Goal: Task Accomplishment & Management: Manage account settings

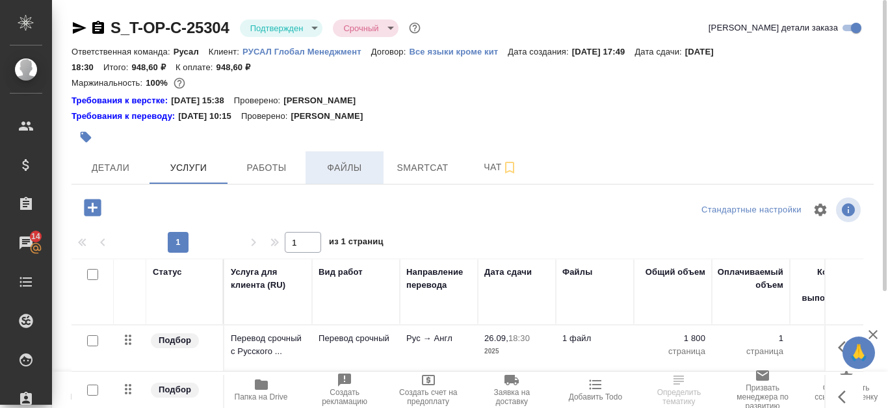
click at [347, 166] on span "Файлы" at bounding box center [344, 168] width 62 height 16
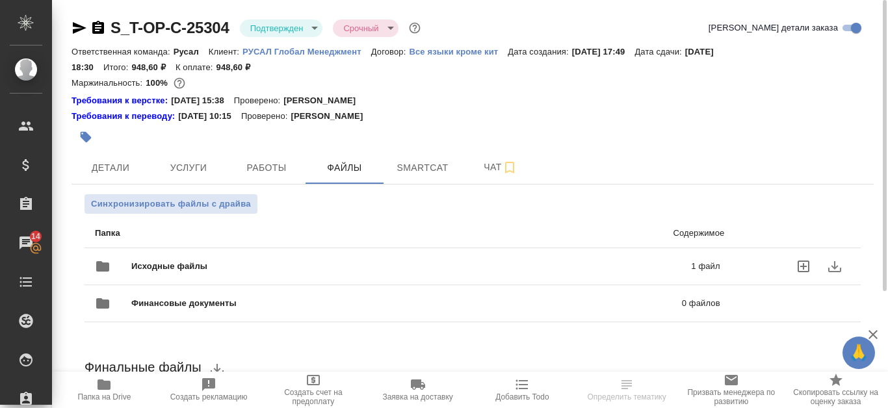
click at [341, 254] on div "Исходные файлы 1 файл" at bounding box center [408, 266] width 626 height 31
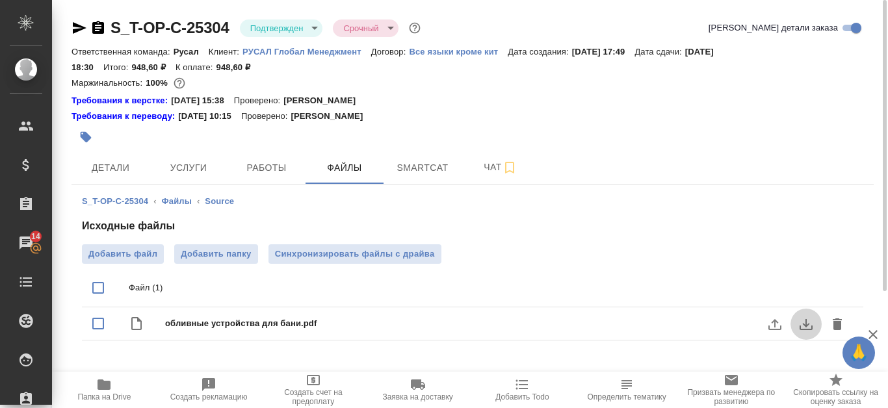
click at [807, 317] on icon "download" at bounding box center [807, 325] width 16 height 16
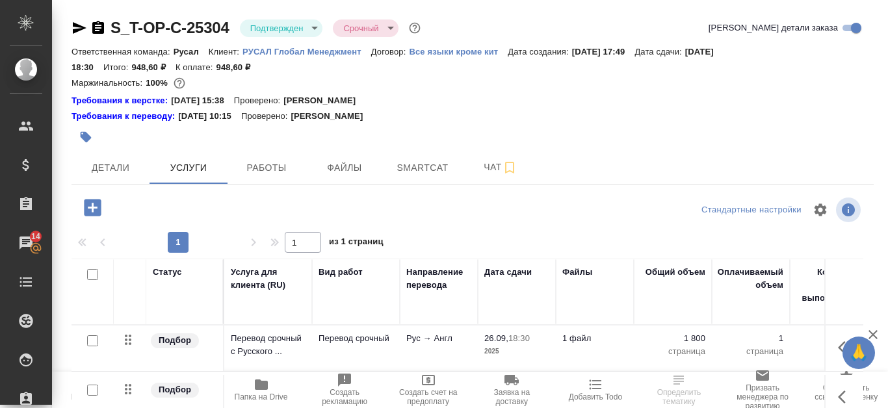
click at [120, 151] on div at bounding box center [339, 137] width 535 height 29
click at [114, 164] on span "Детали" at bounding box center [110, 168] width 62 height 16
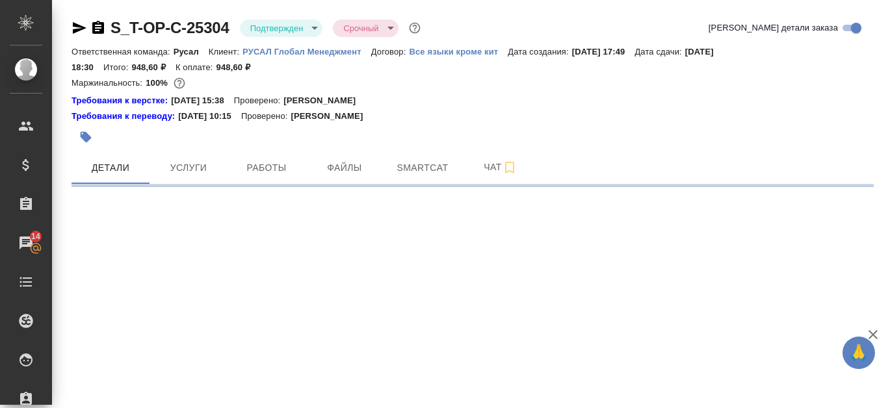
select select "RU"
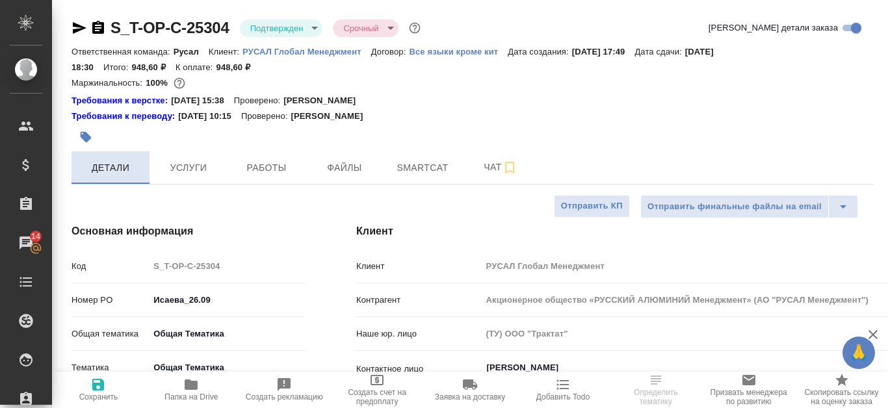
type textarea "x"
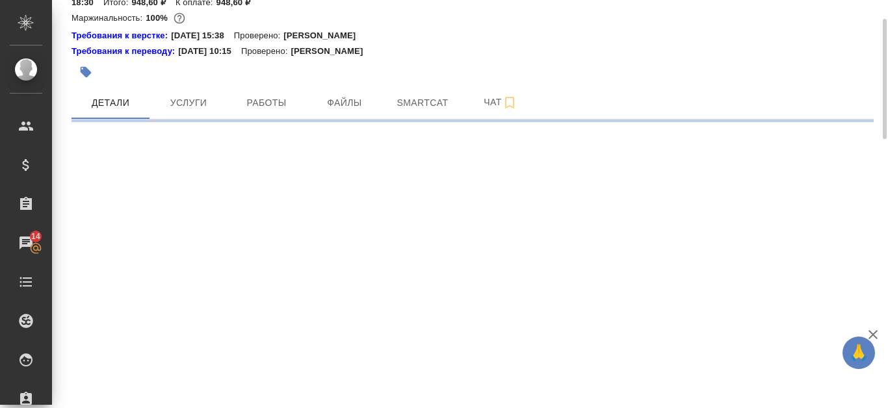
select select "RU"
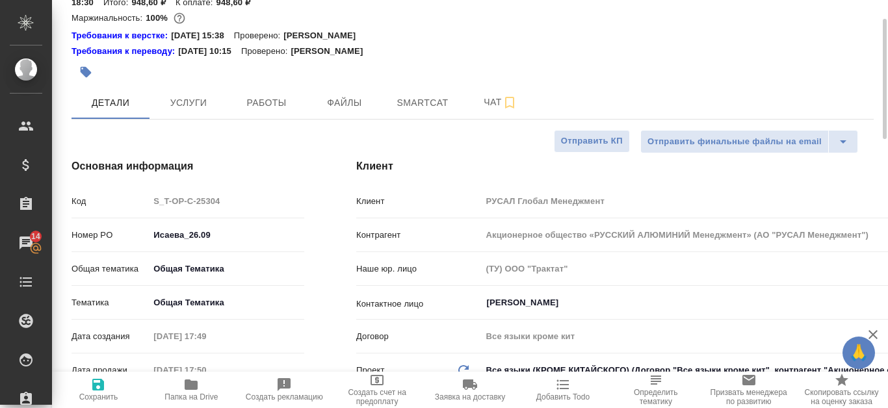
type textarea "x"
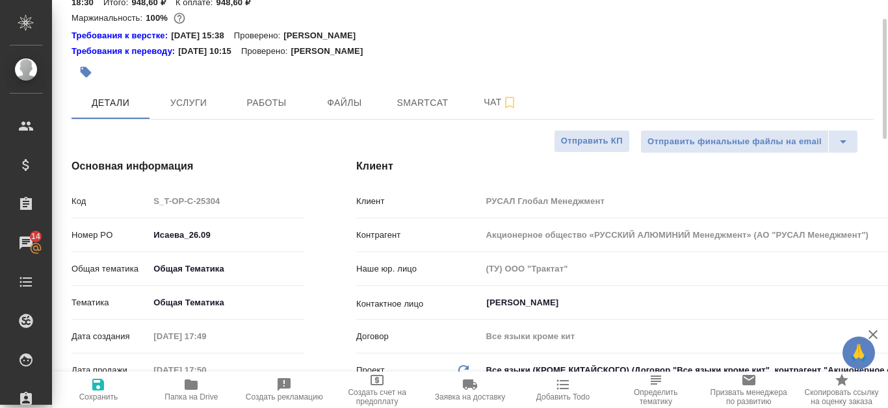
type textarea "x"
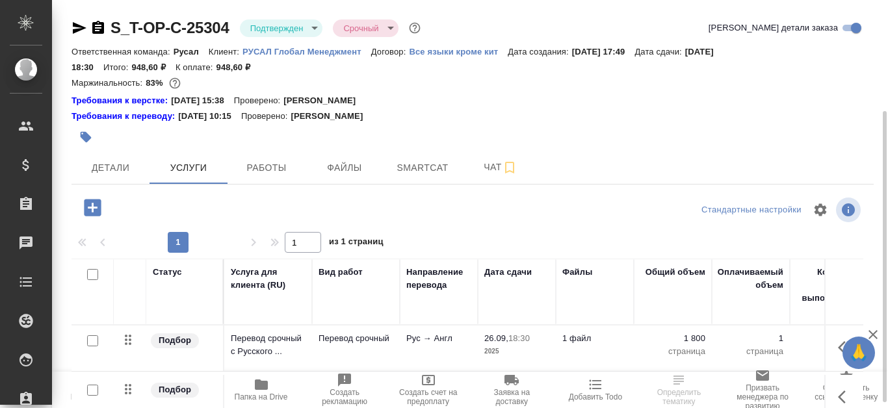
scroll to position [65, 0]
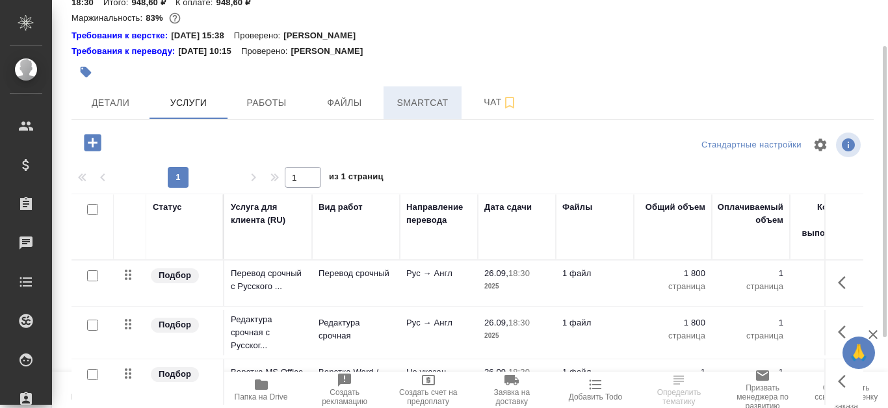
click at [426, 107] on span "Smartcat" at bounding box center [422, 103] width 62 height 16
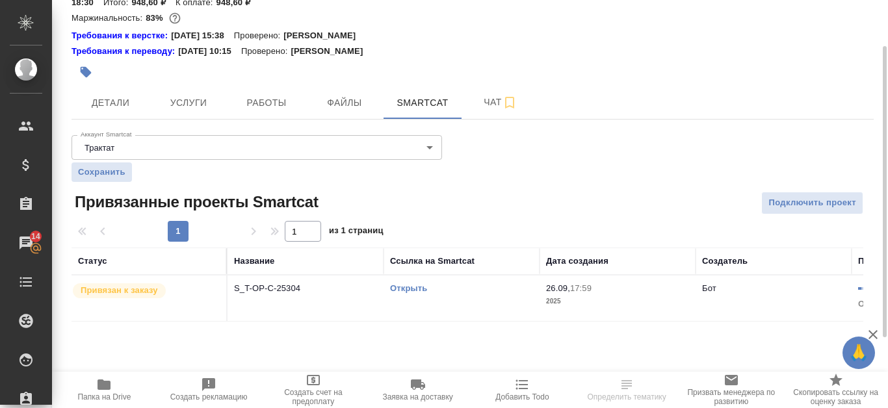
click at [386, 284] on td "Открыть" at bounding box center [462, 299] width 156 height 46
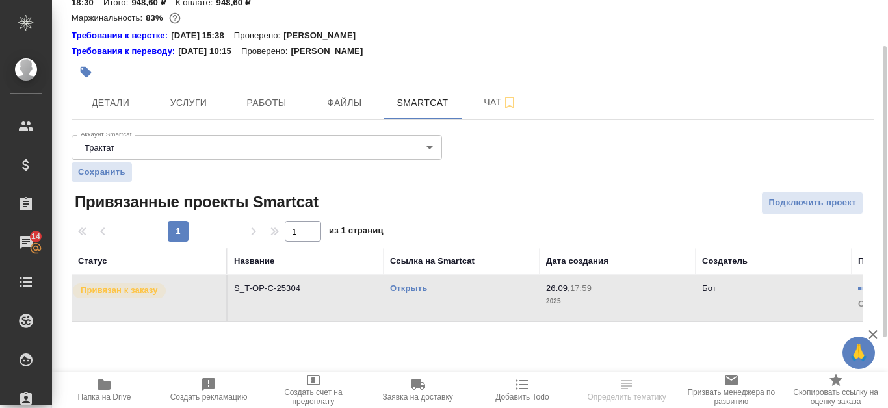
click at [406, 288] on link "Открыть" at bounding box center [408, 289] width 37 height 10
